Goal: Answer question/provide support: Participate in discussion

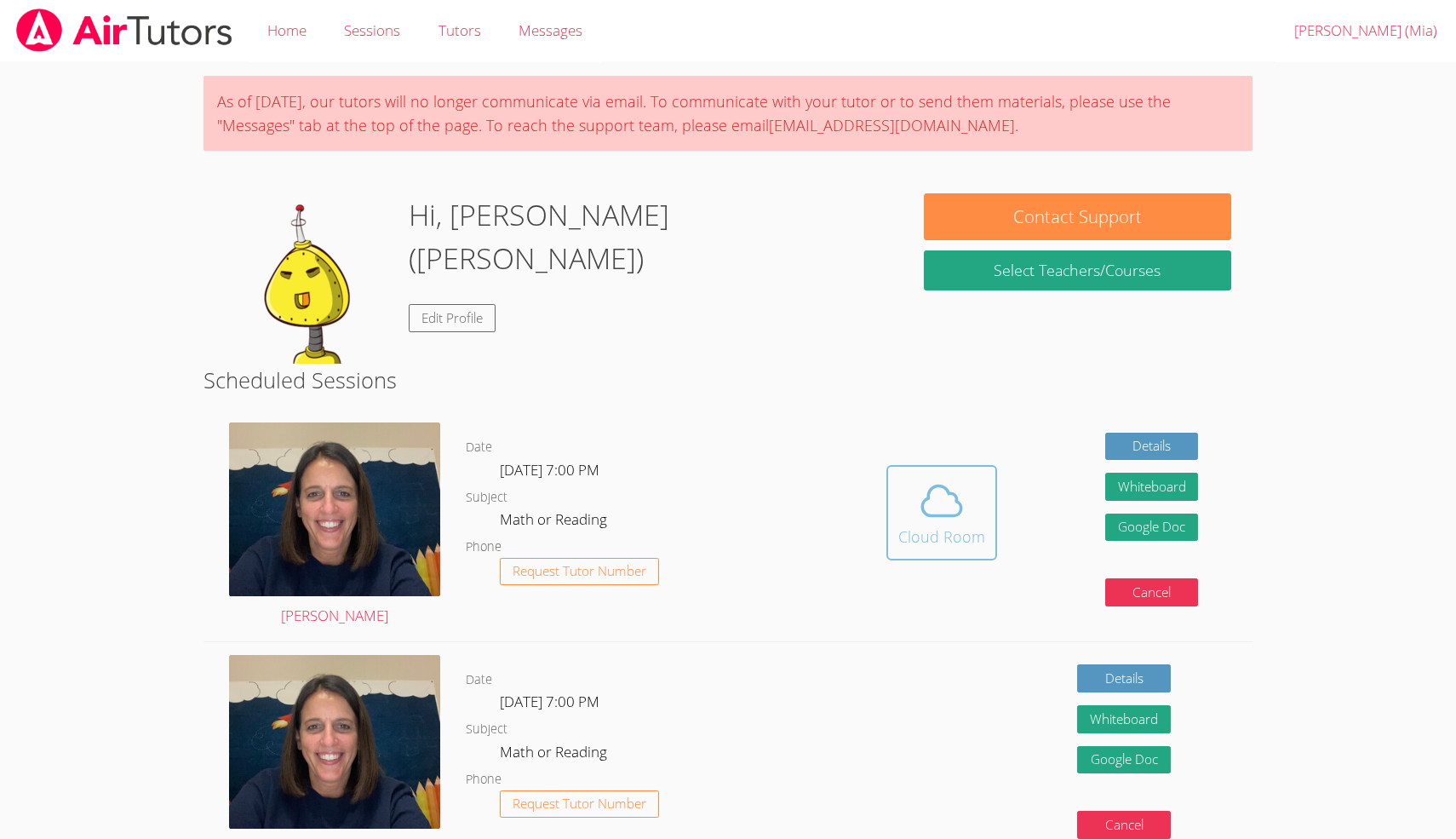
click at [929, 521] on icon at bounding box center [941, 500] width 47 height 48
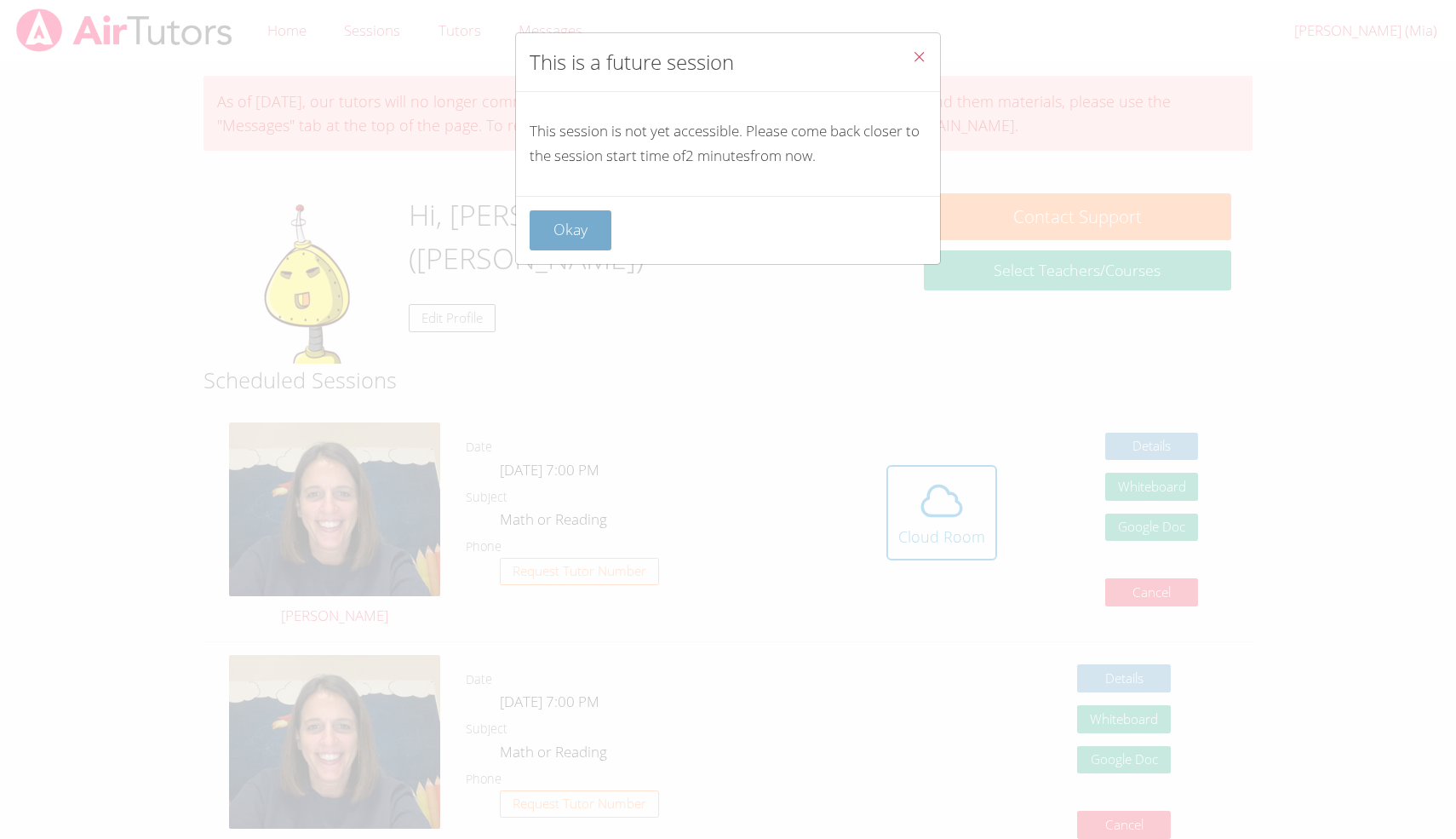
click at [563, 219] on button "Okay" at bounding box center [570, 230] width 81 height 40
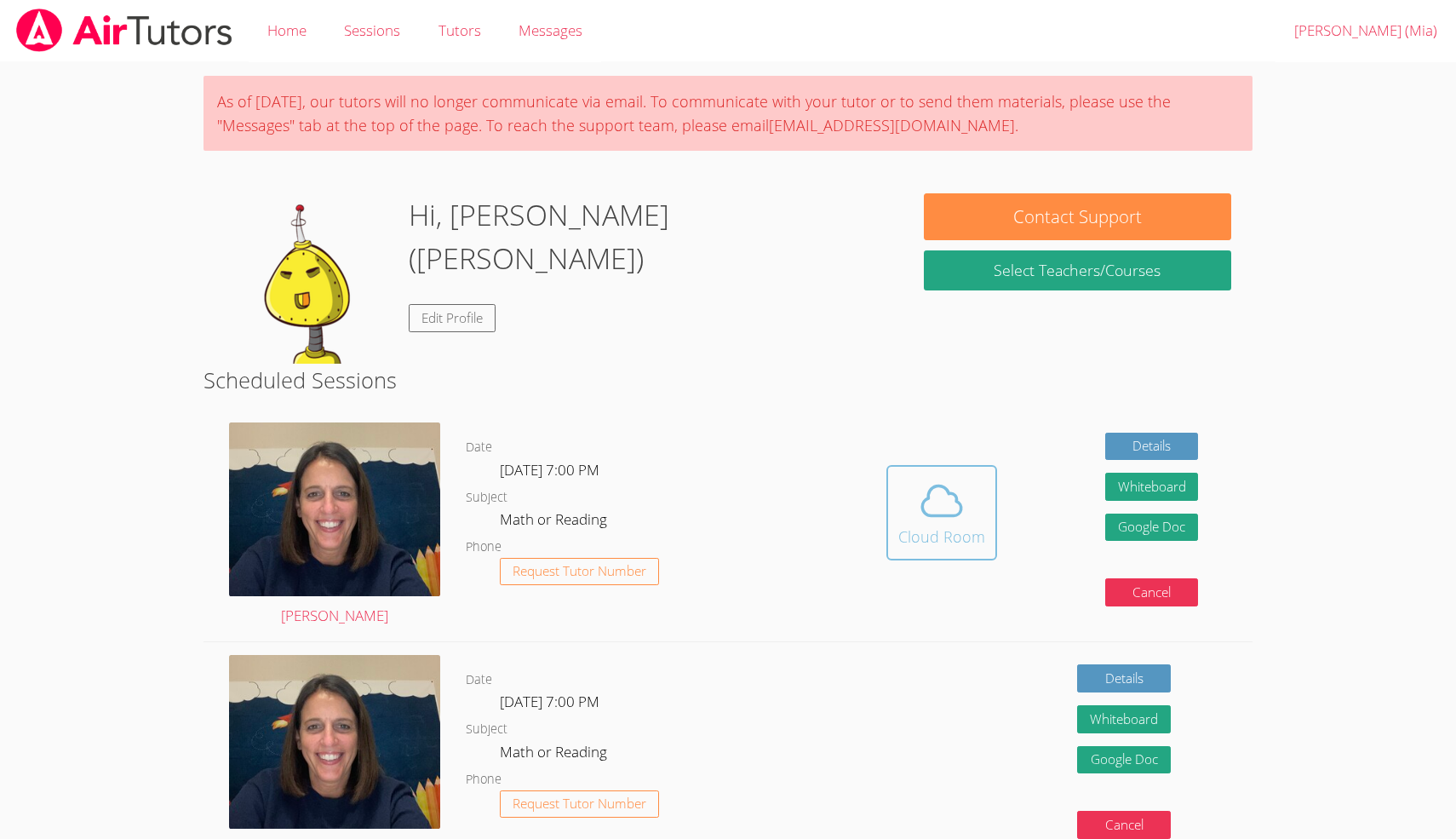
click at [947, 494] on icon at bounding box center [942, 501] width 39 height 30
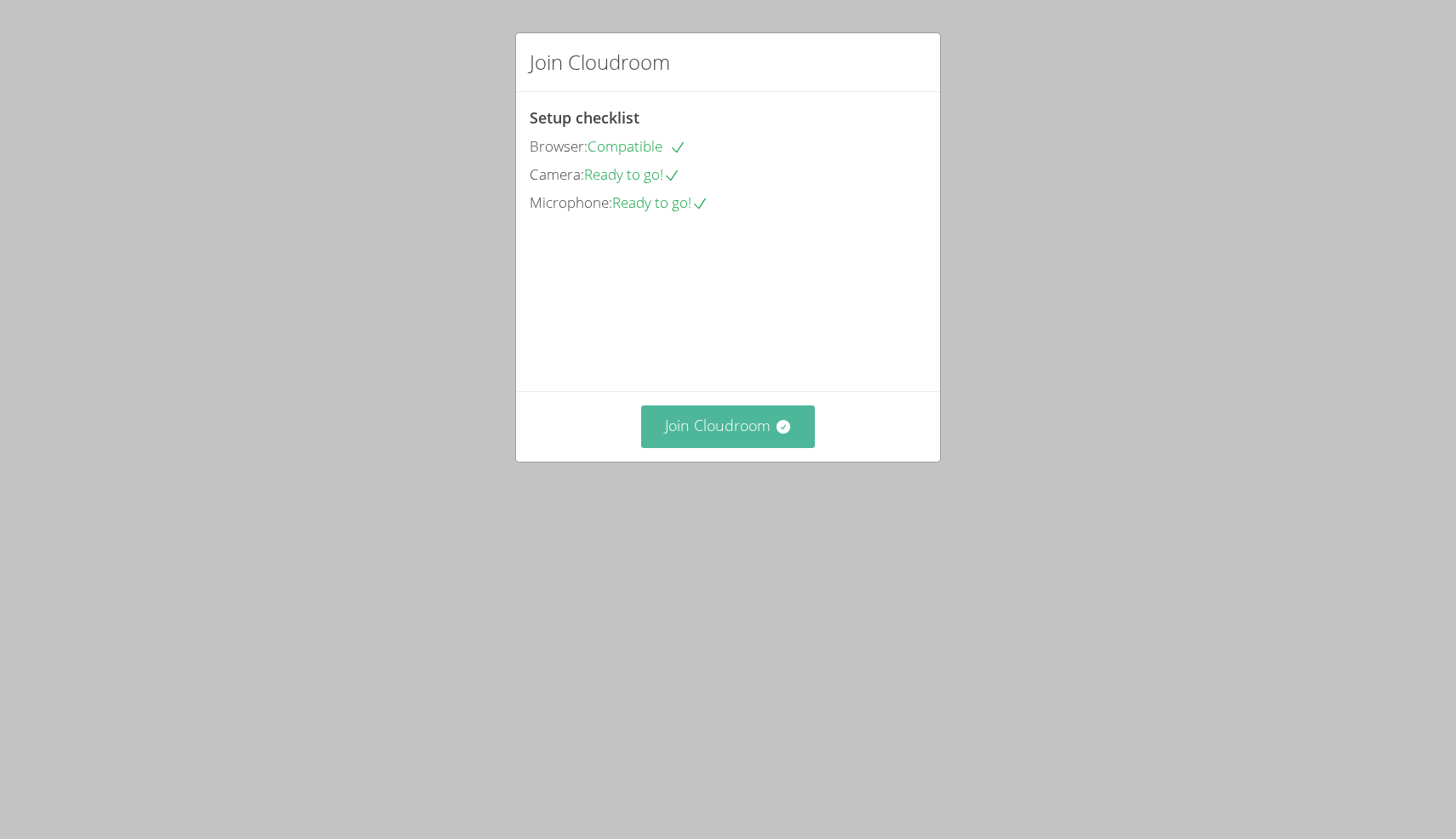
click at [745, 447] on button "Join Cloudroom" at bounding box center [728, 426] width 174 height 42
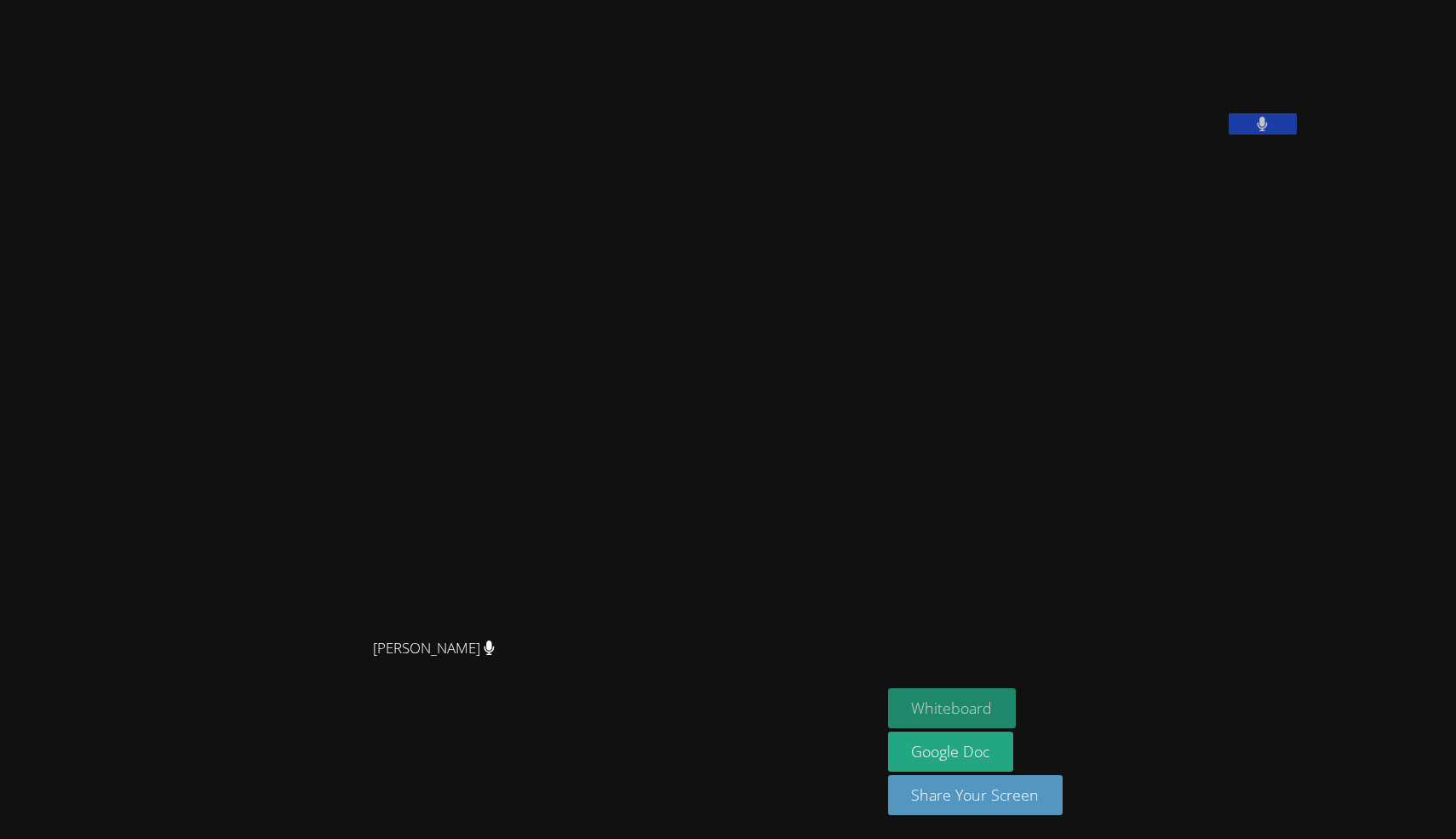
click at [1017, 711] on button "Whiteboard" at bounding box center [952, 708] width 129 height 40
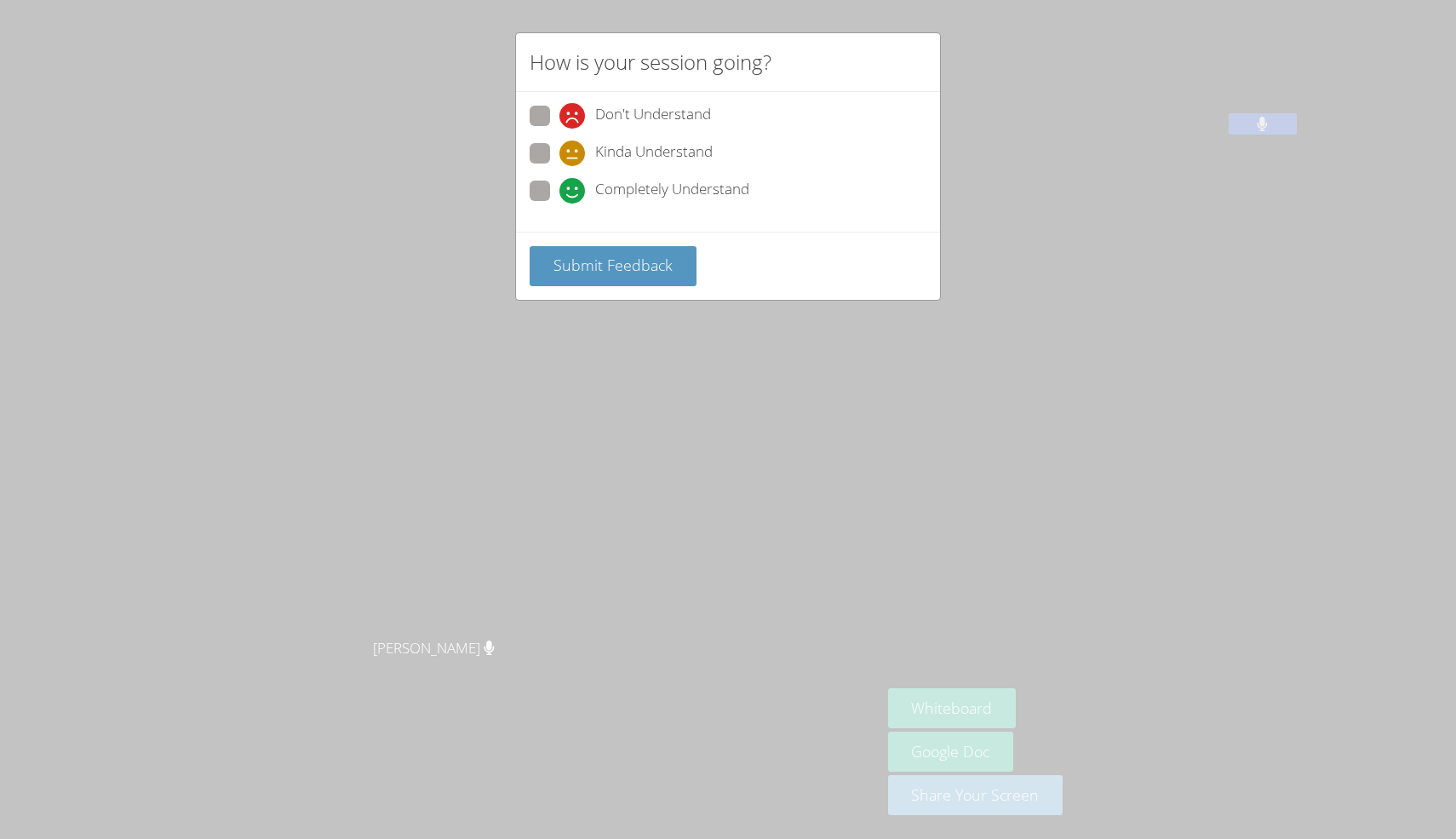
click at [574, 178] on icon at bounding box center [572, 191] width 25 height 25
click at [574, 180] on input "Completely Understand" at bounding box center [566, 187] width 15 height 15
radio input "true"
click at [597, 249] on button "Submit Feedback" at bounding box center [613, 266] width 167 height 40
